Goal: Task Accomplishment & Management: Manage account settings

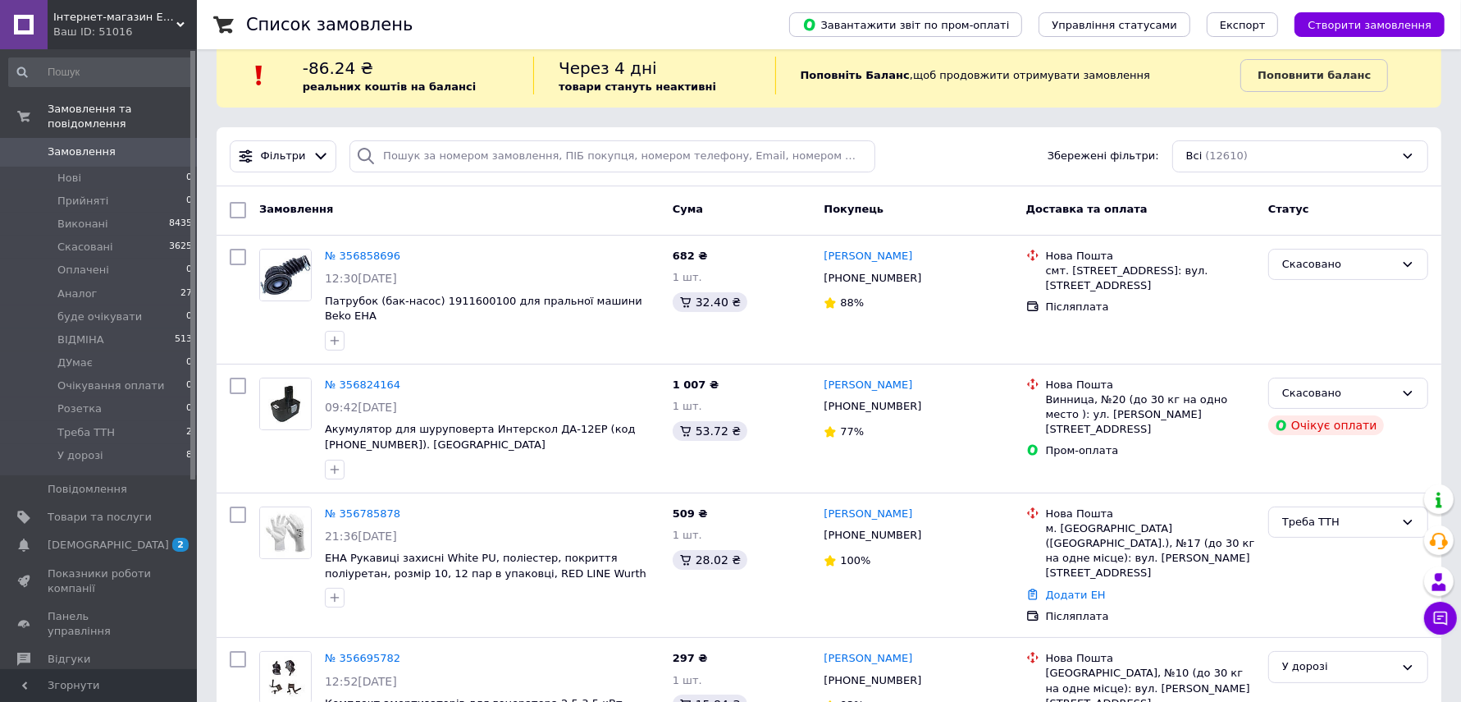
scroll to position [66, 0]
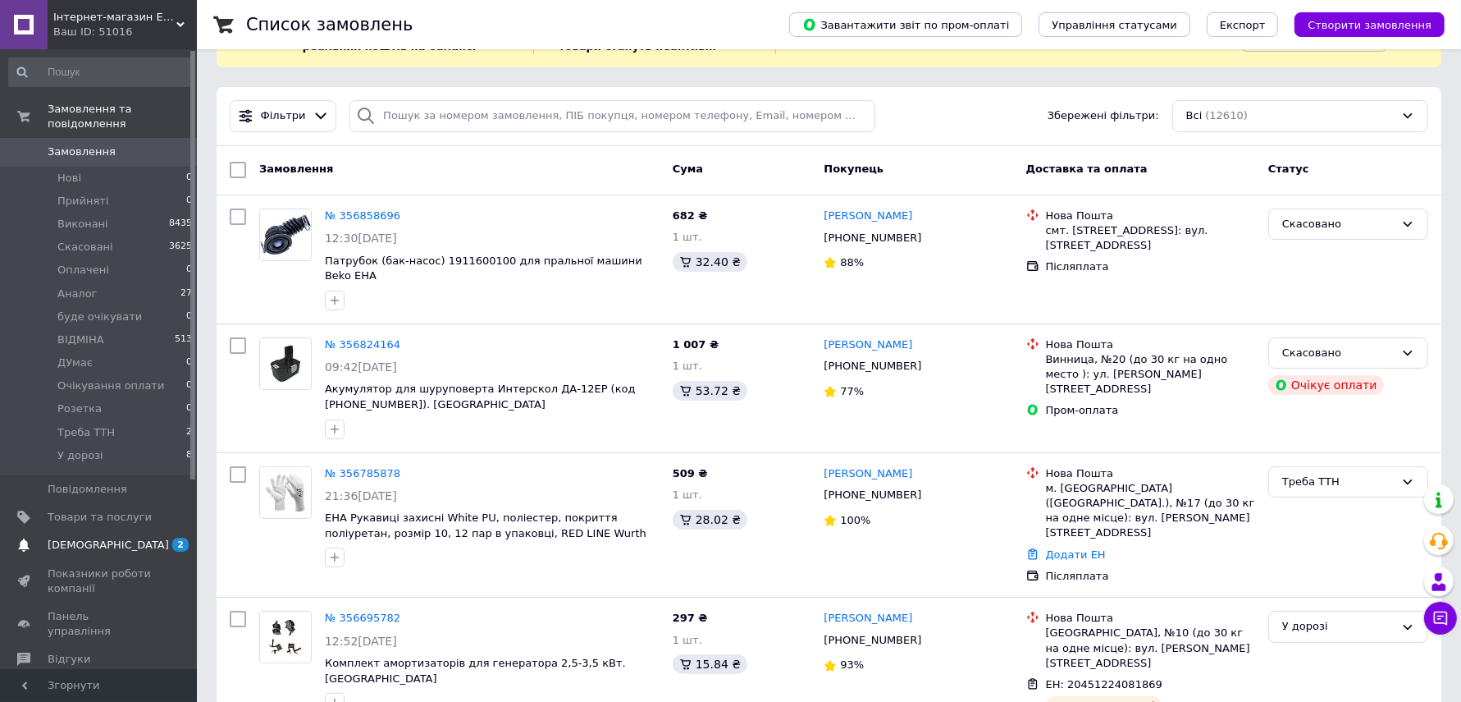
click at [112, 548] on span "[DEMOGRAPHIC_DATA]" at bounding box center [100, 544] width 104 height 15
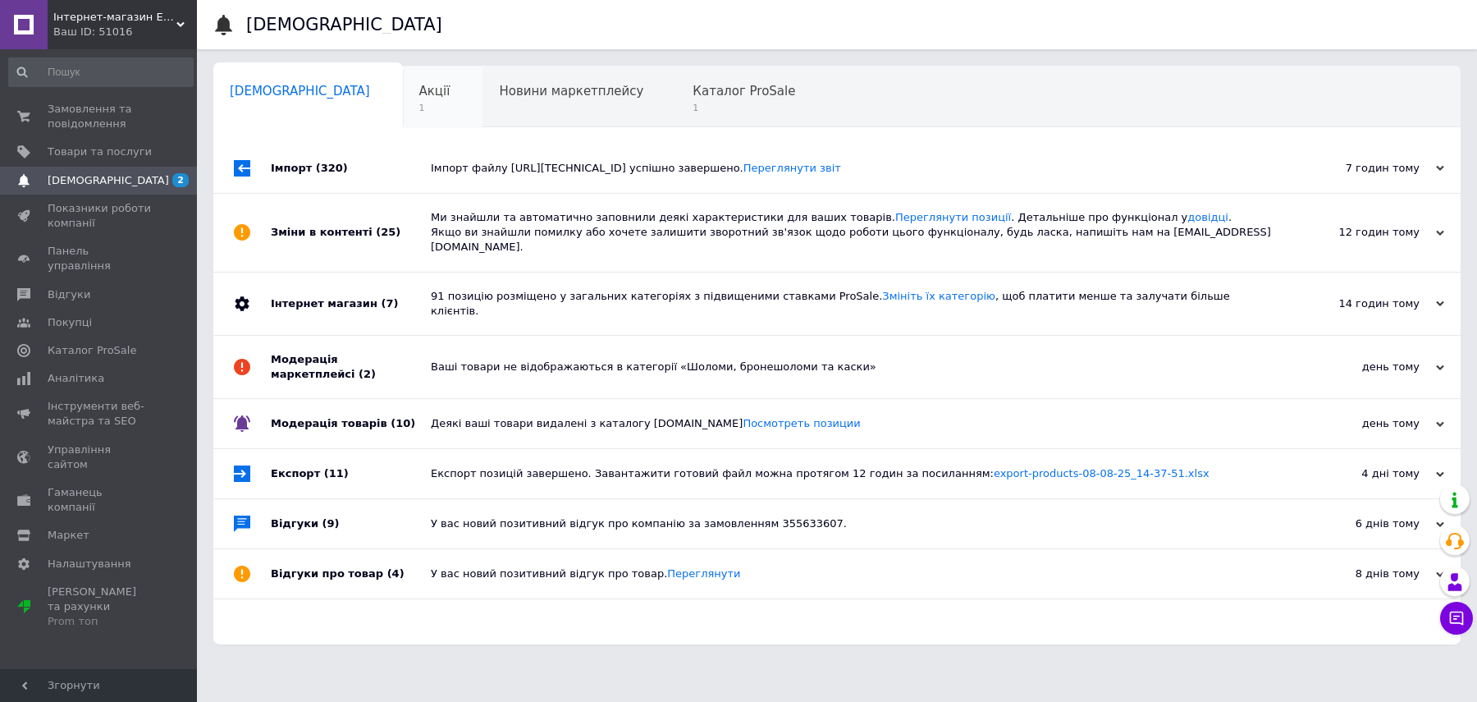
click at [403, 122] on div "Акції 1" at bounding box center [443, 97] width 80 height 62
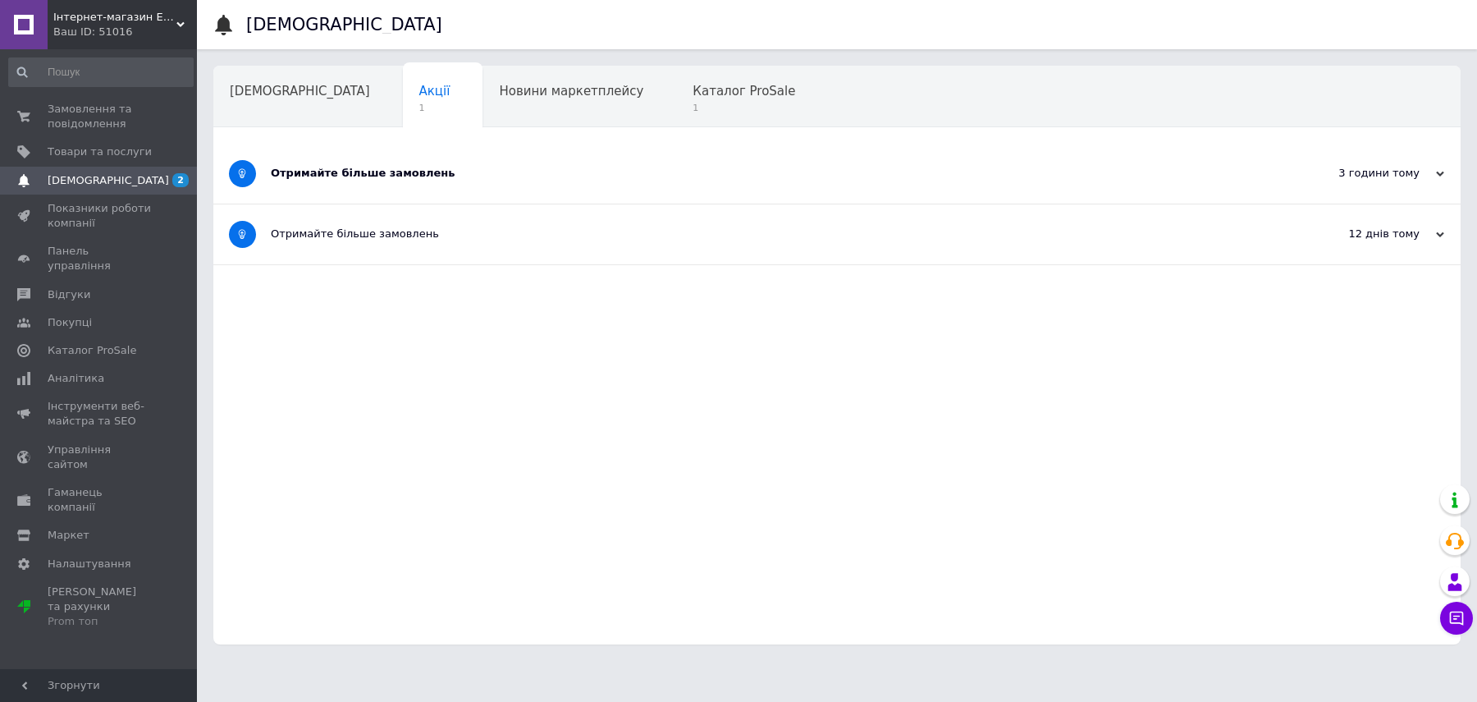
click at [464, 162] on div "Отримайте більше замовлень" at bounding box center [775, 174] width 1009 height 60
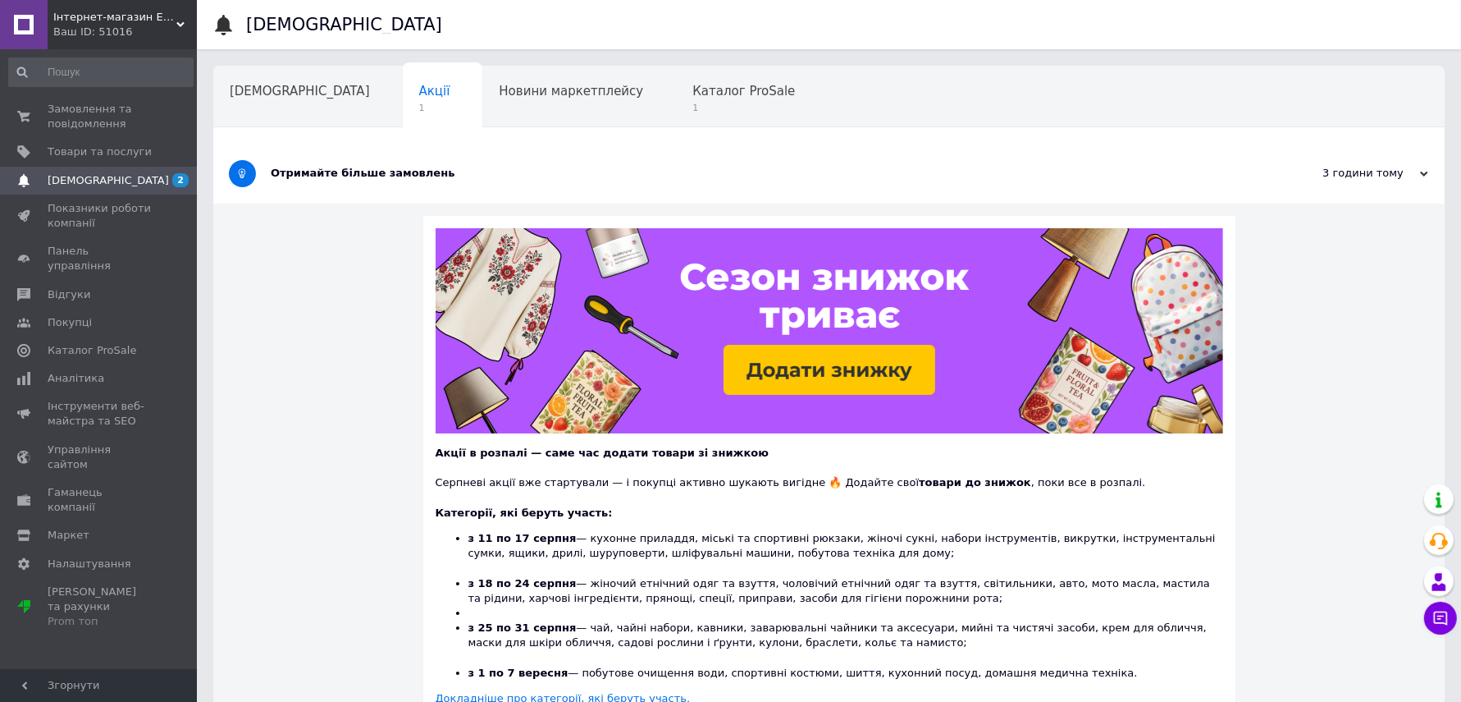
click at [638, 177] on div "Отримайте більше замовлень" at bounding box center [768, 173] width 994 height 15
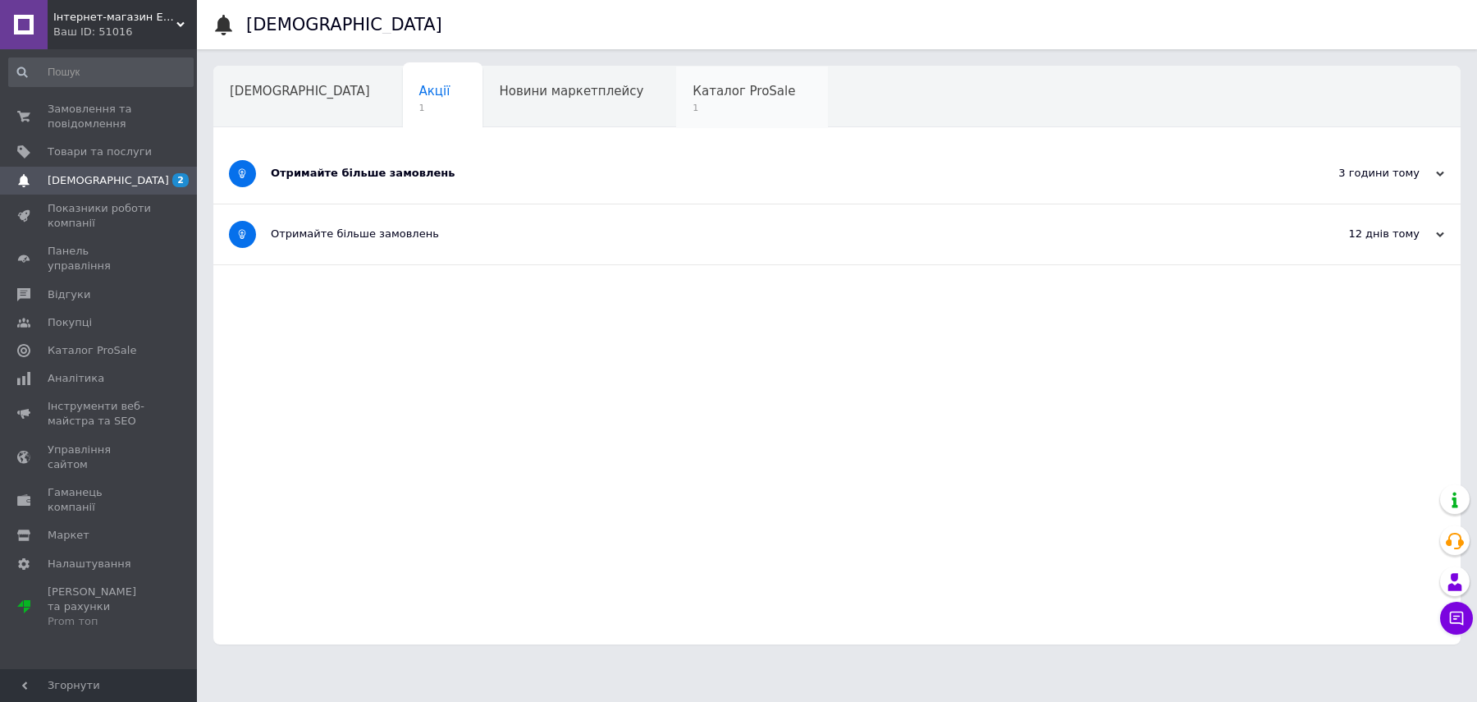
click at [692, 106] on span "1" at bounding box center [743, 108] width 103 height 12
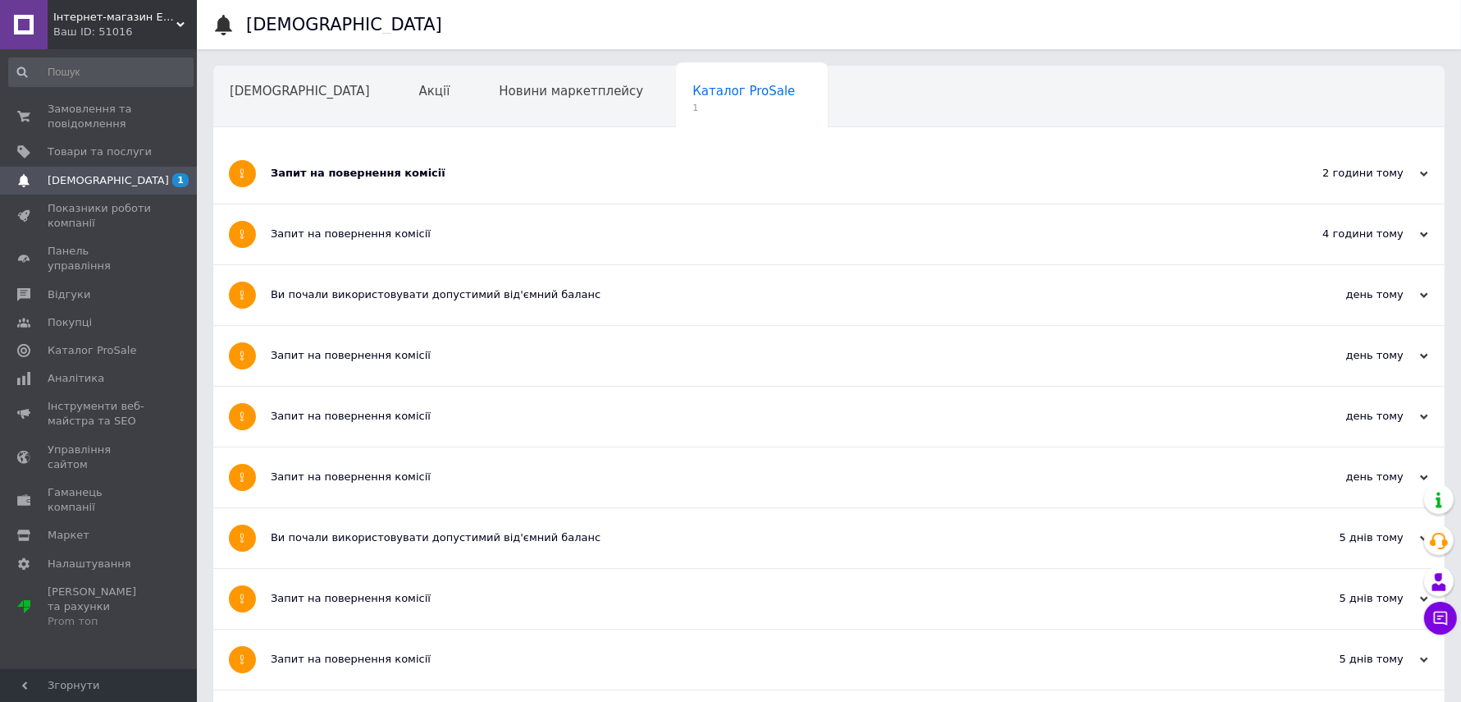
click at [574, 176] on div "Запит на повернення комісії" at bounding box center [768, 173] width 994 height 15
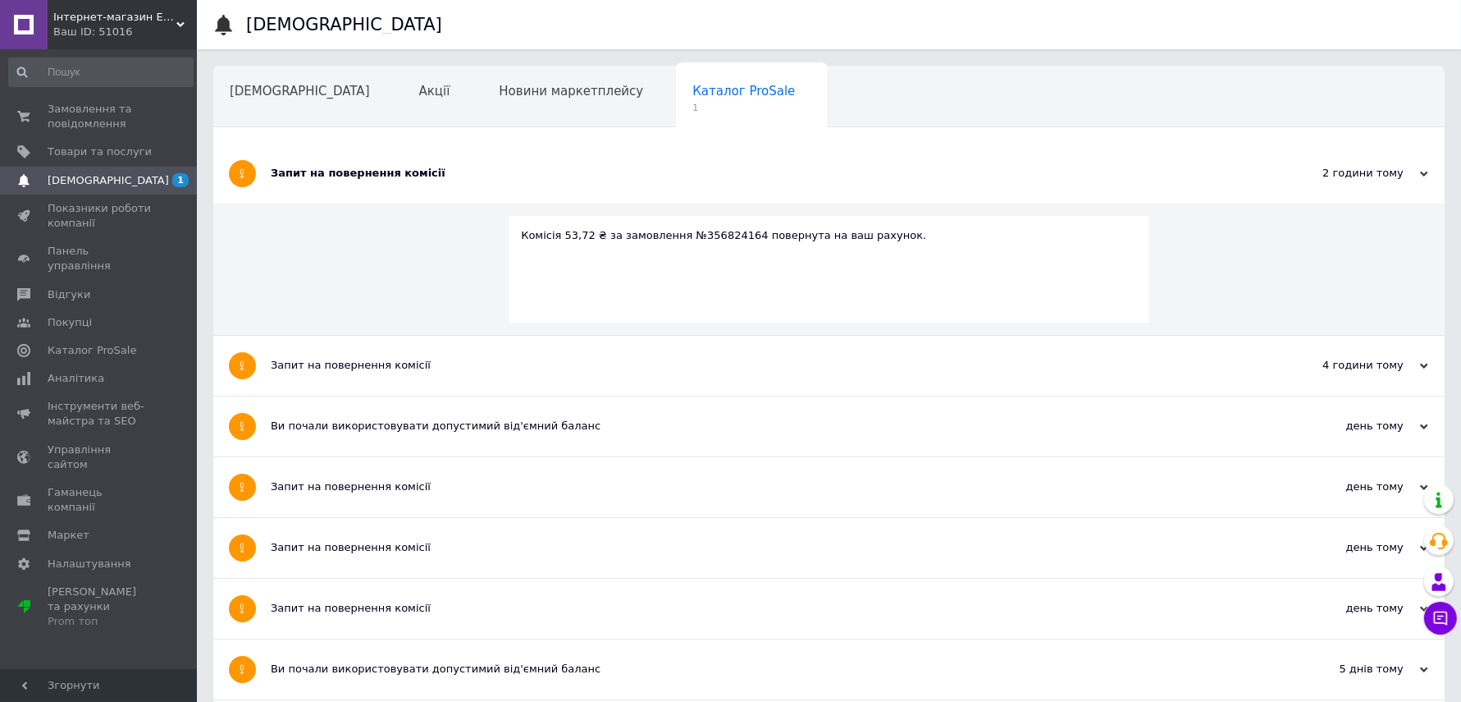
click at [525, 174] on div "Запит на повернення комісії" at bounding box center [768, 173] width 994 height 15
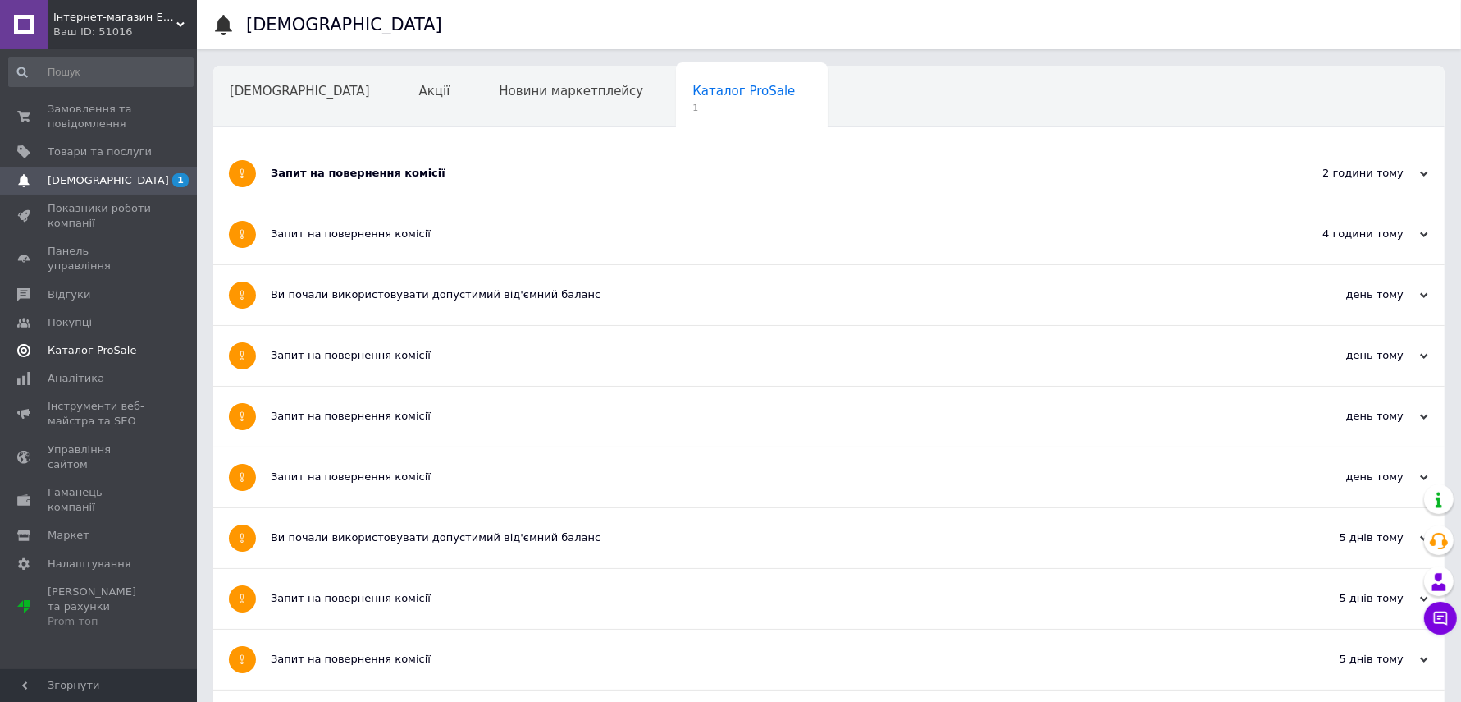
click at [132, 343] on span "Каталог ProSale" at bounding box center [100, 350] width 104 height 15
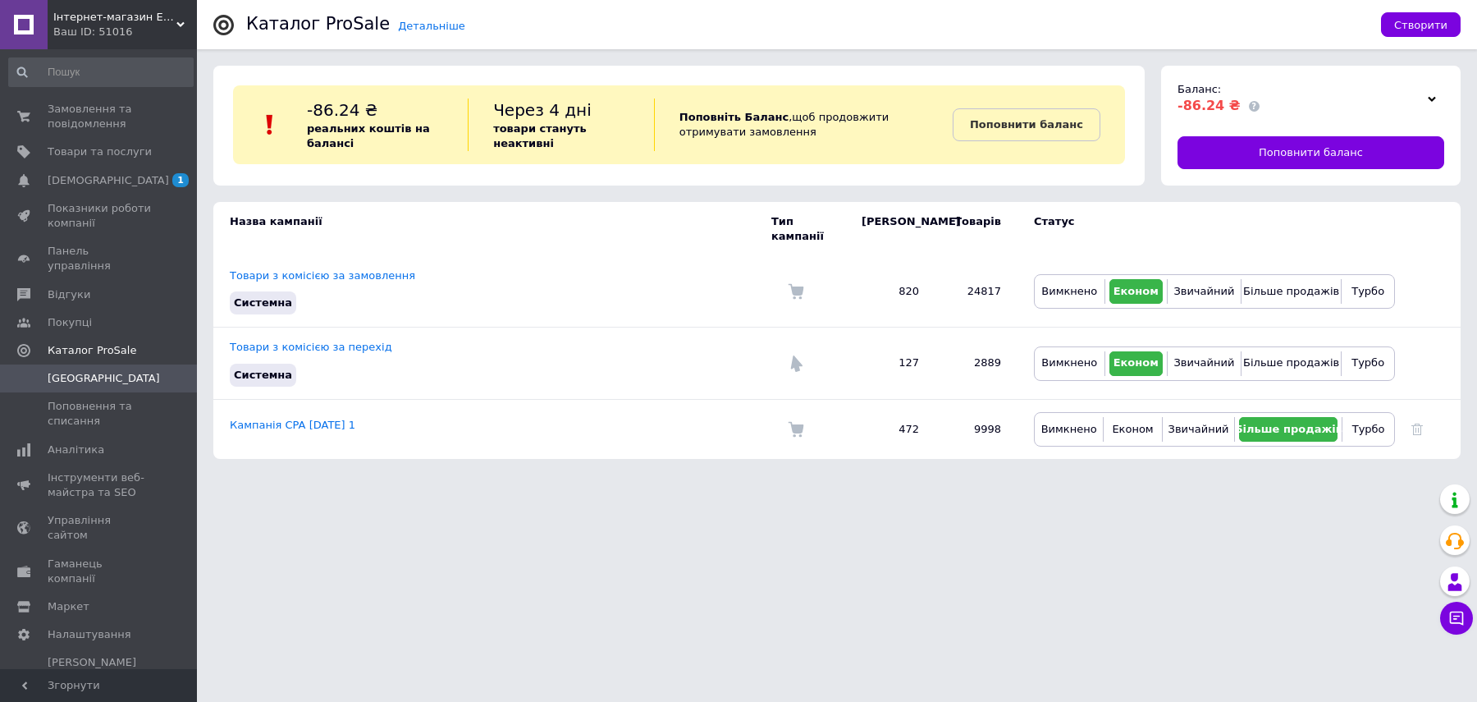
click at [130, 27] on div "Ваш ID: 51016" at bounding box center [125, 32] width 144 height 15
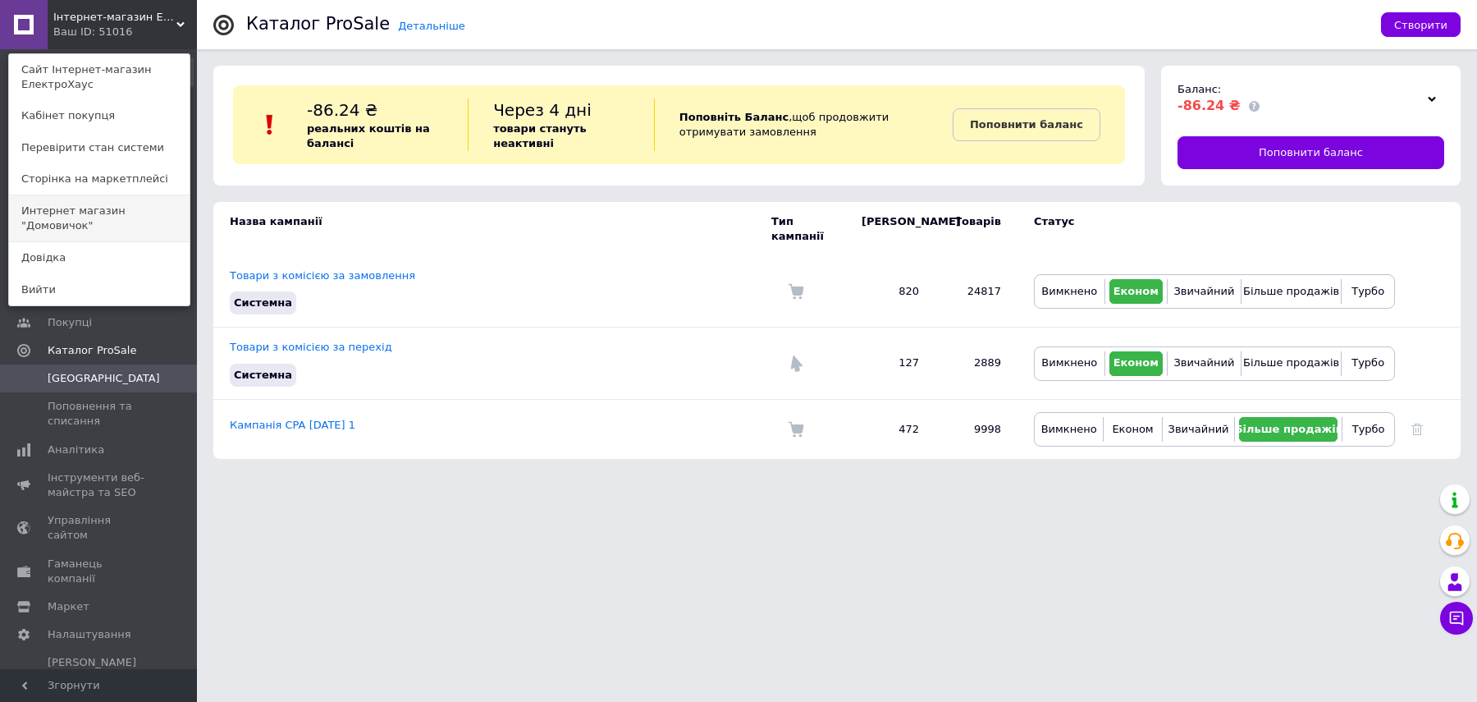
click at [133, 199] on link "Интернет магазин "Домовичок"" at bounding box center [99, 218] width 181 height 46
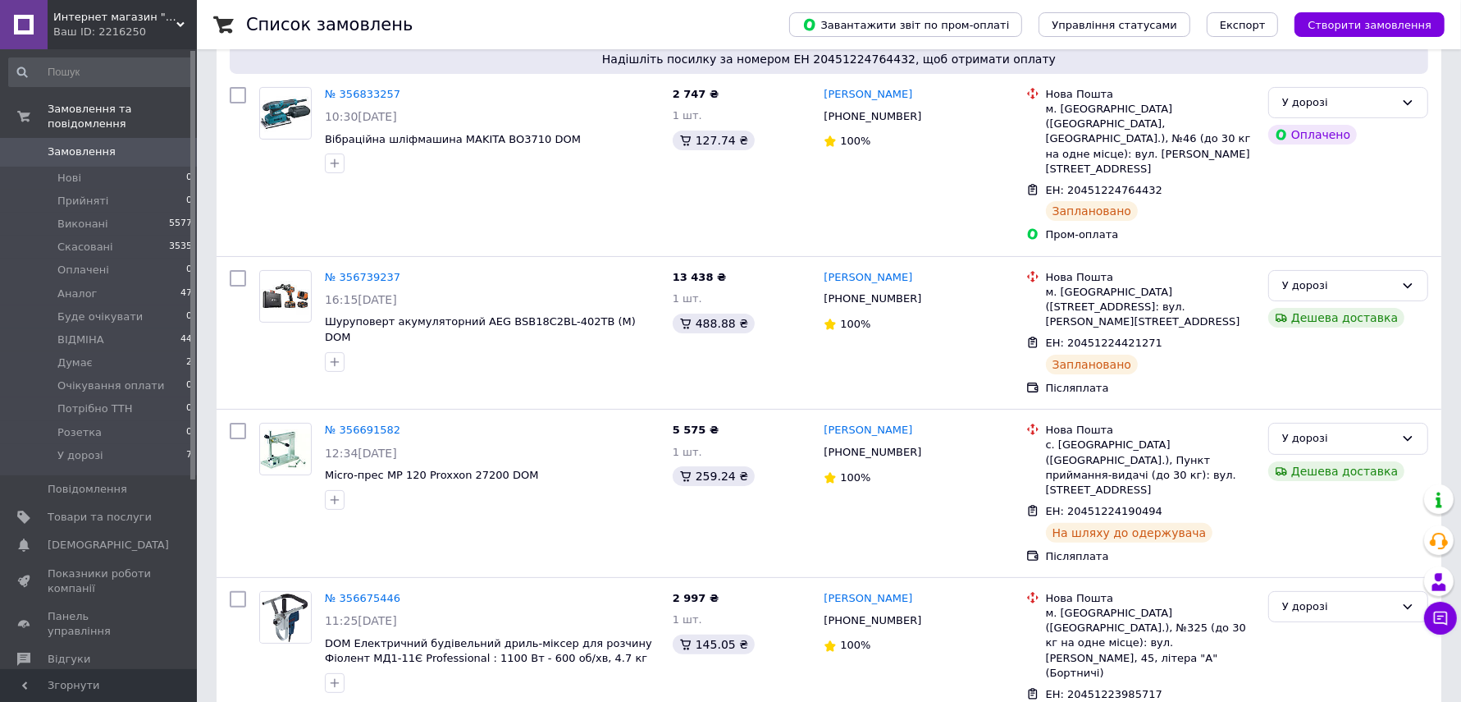
scroll to position [299, 0]
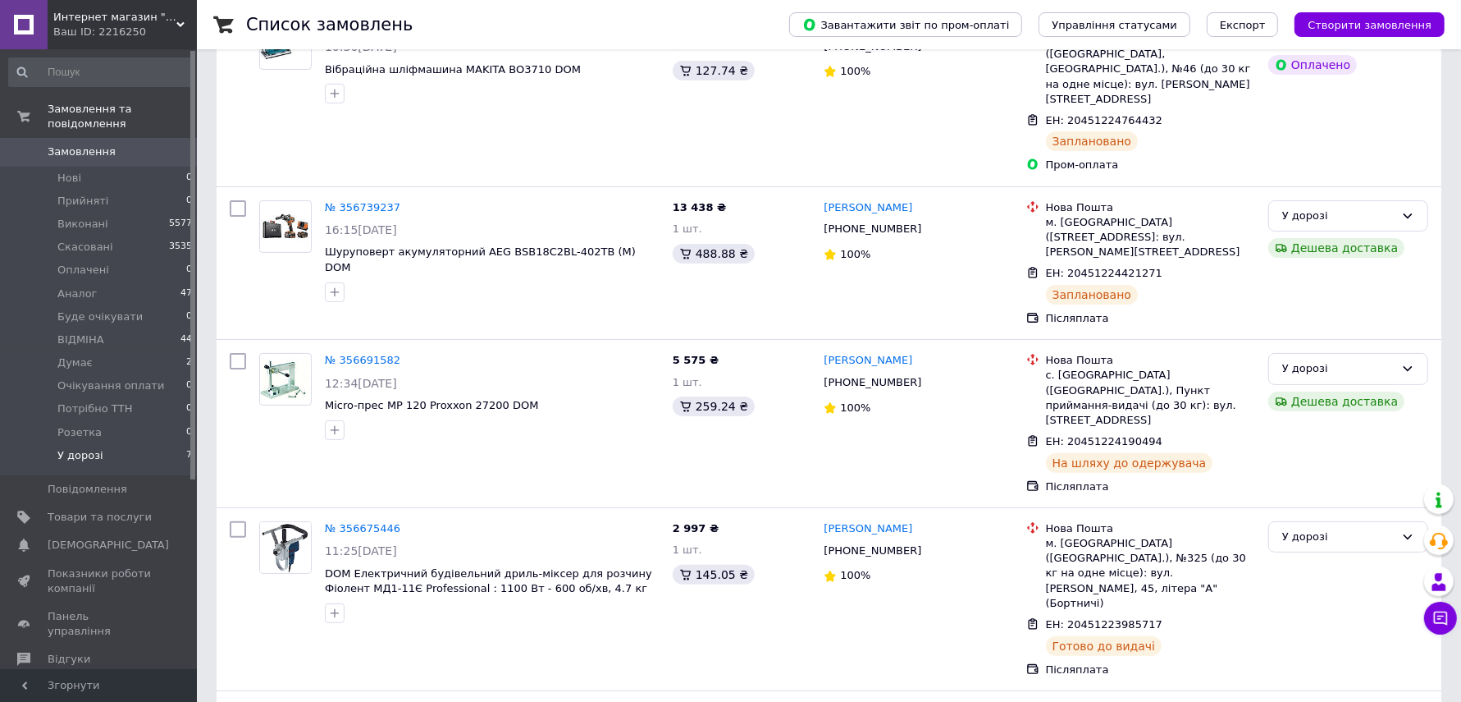
click at [125, 455] on li "У дорозі 7" at bounding box center [101, 459] width 202 height 31
